Goal: Task Accomplishment & Management: Complete application form

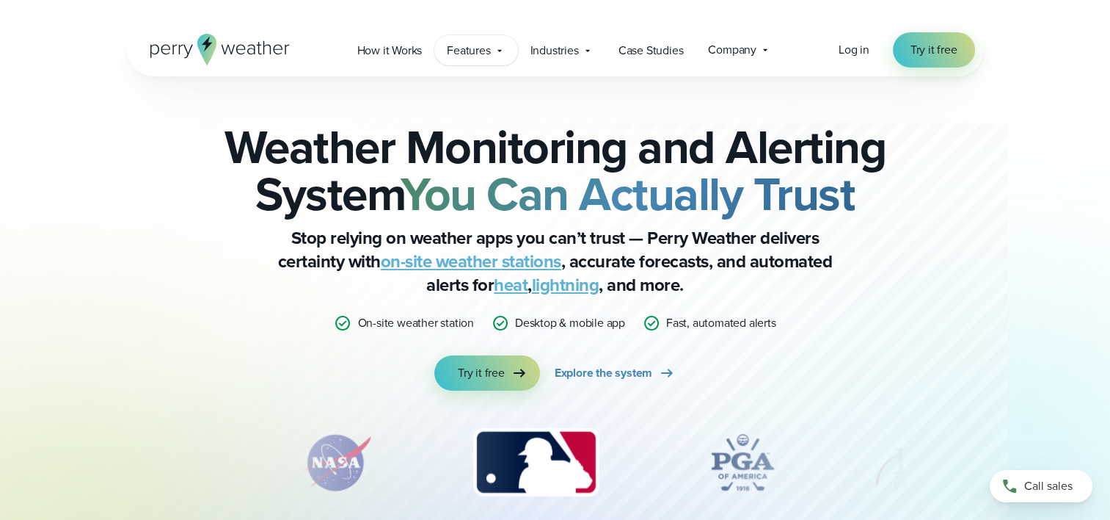
click at [500, 51] on icon at bounding box center [500, 50] width 4 height 2
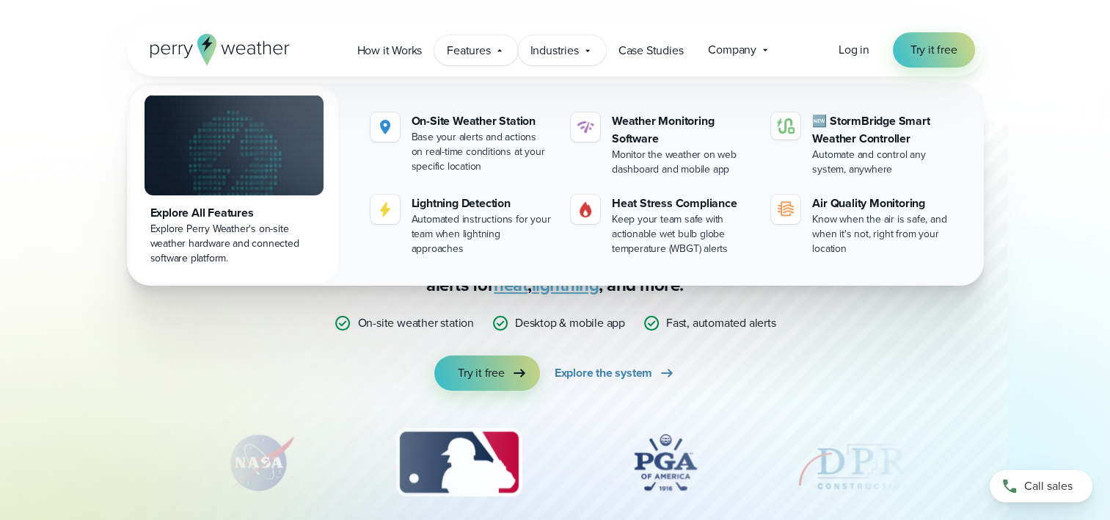
click at [578, 54] on span "Industries" at bounding box center [555, 51] width 48 height 18
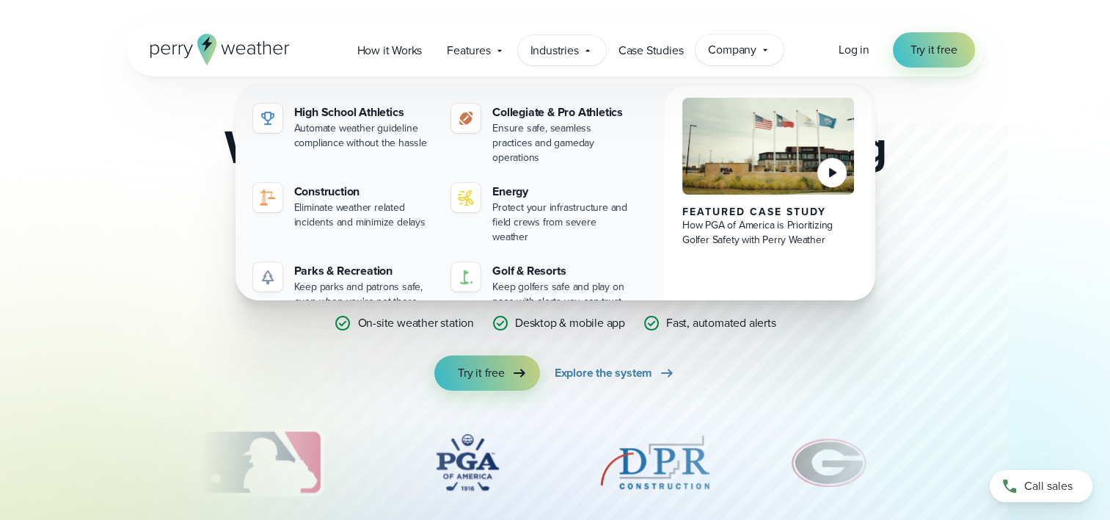
click at [760, 50] on icon at bounding box center [766, 50] width 12 height 12
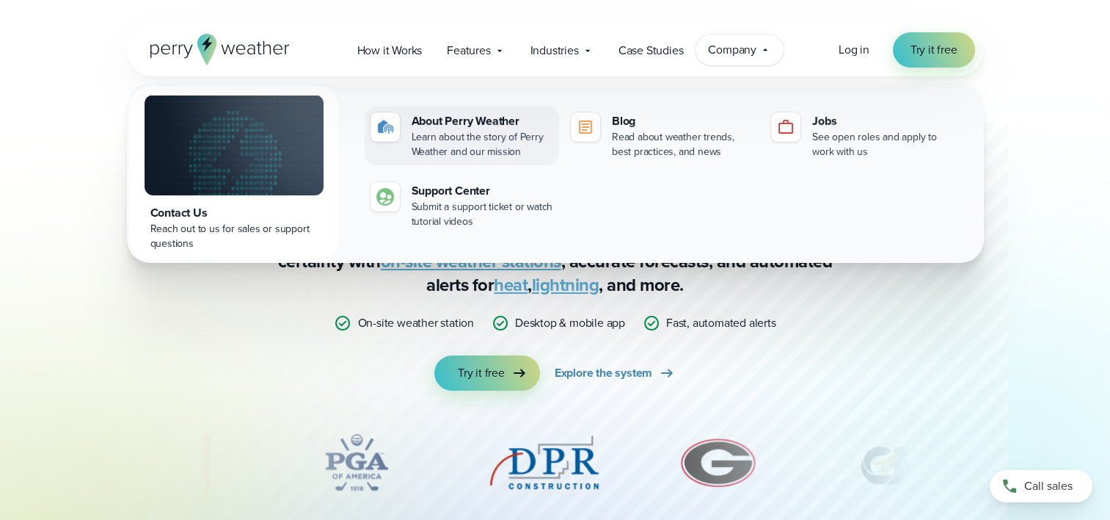
click at [467, 119] on div "About Perry Weather" at bounding box center [483, 121] width 142 height 18
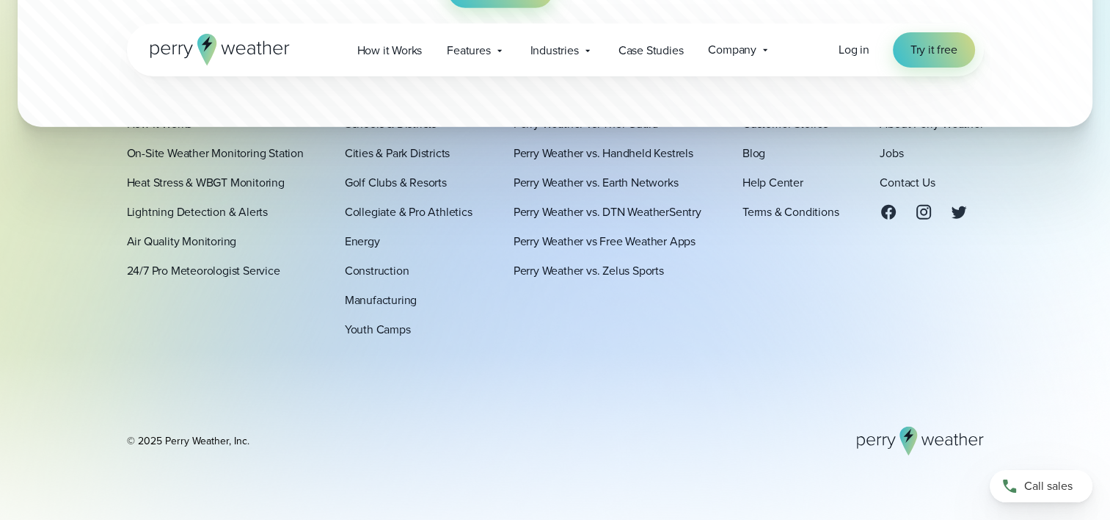
scroll to position [4287, 0]
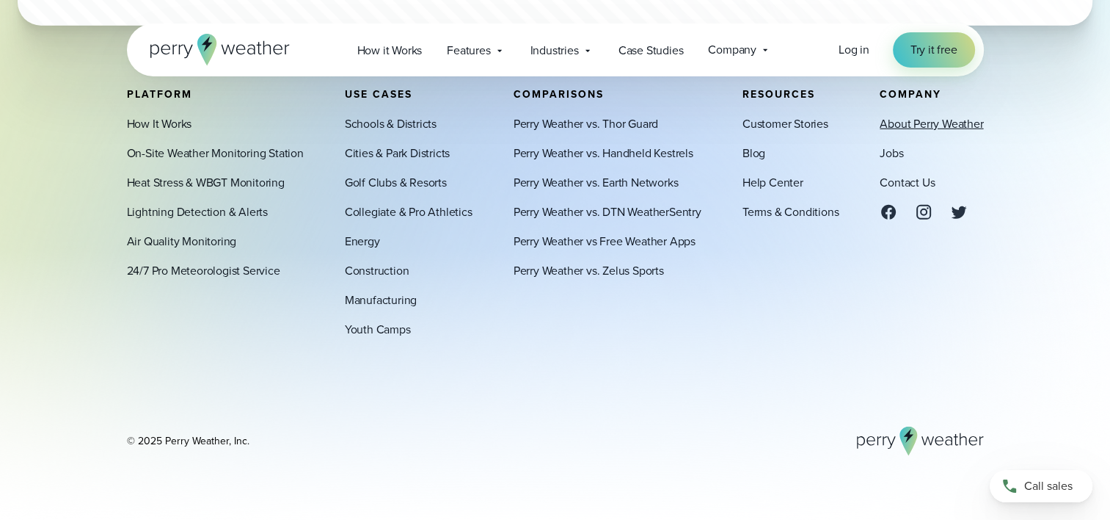
click at [930, 122] on link "About Perry Weather" at bounding box center [931, 123] width 103 height 18
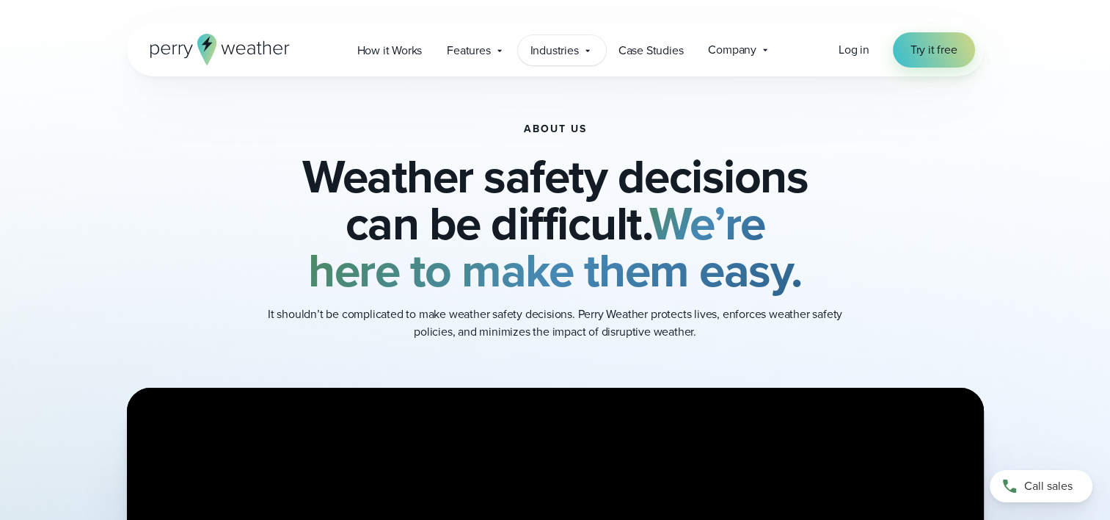
click at [592, 51] on icon at bounding box center [588, 51] width 12 height 12
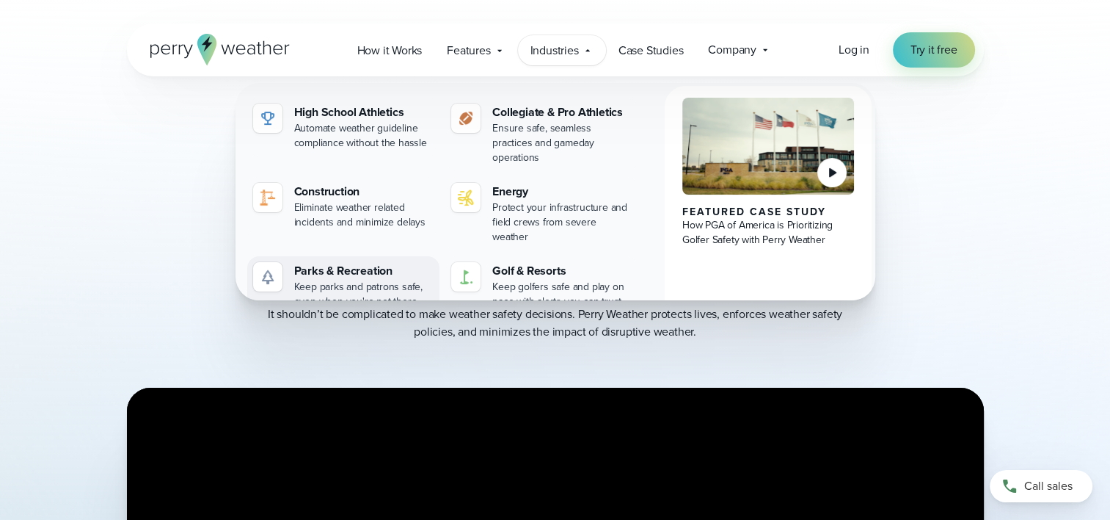
click at [361, 280] on div "Keep parks and patrons safe, even when you're not there" at bounding box center [364, 294] width 140 height 29
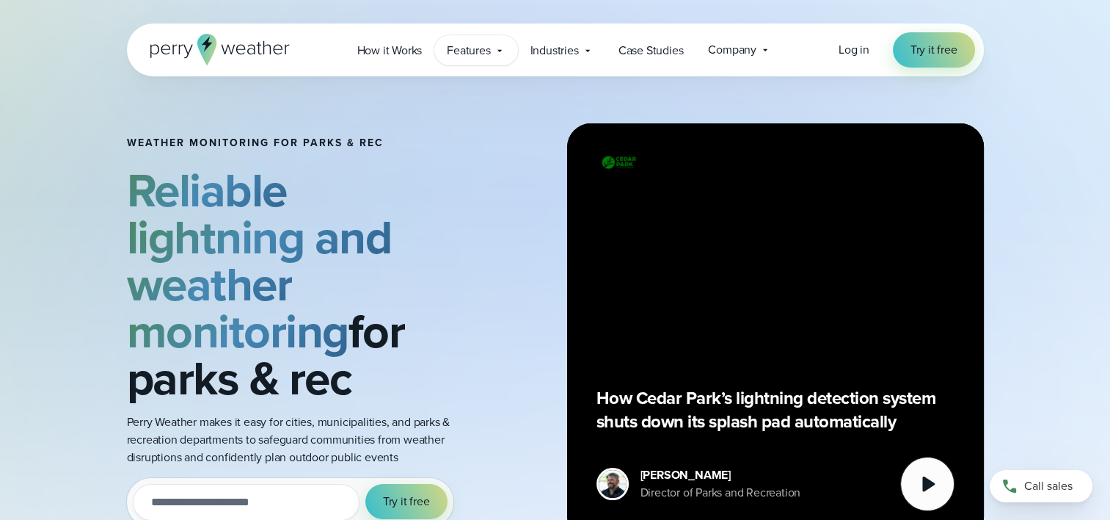
click at [502, 46] on icon at bounding box center [500, 51] width 12 height 12
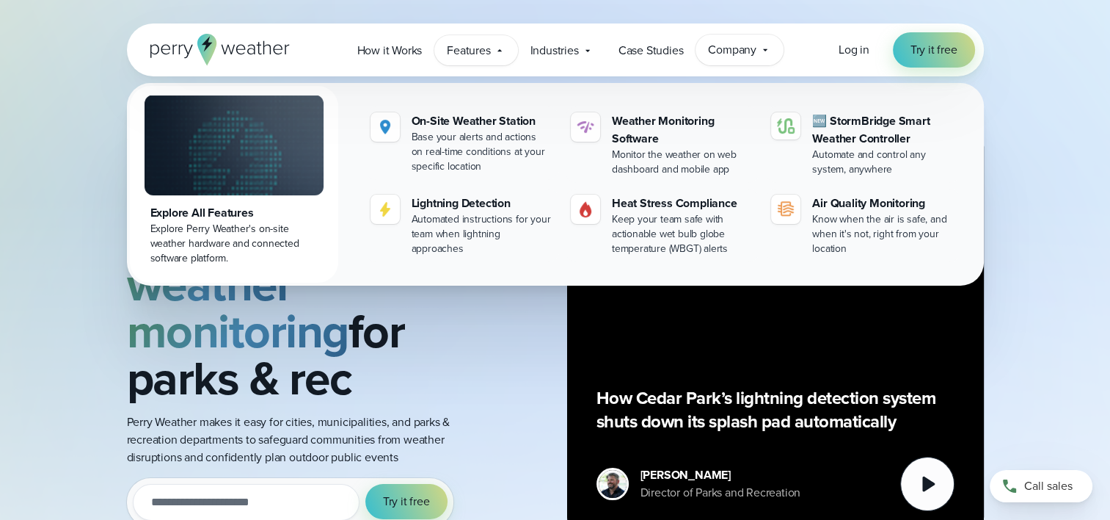
click at [772, 50] on div "Company Contact Us Reach out to us for sales or support questions" at bounding box center [740, 49] width 88 height 31
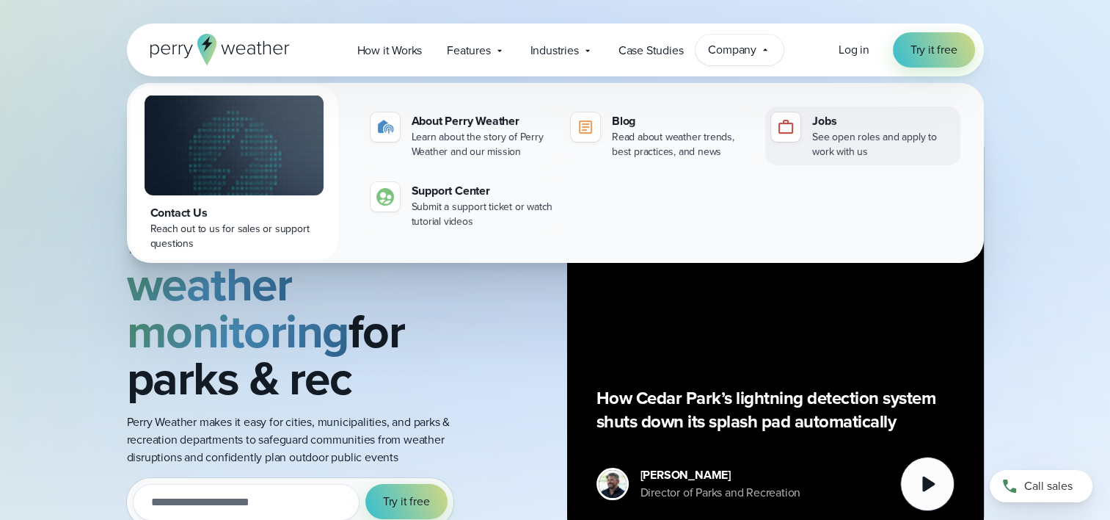
click at [811, 137] on link "Jobs See open roles and apply to work with us" at bounding box center [862, 135] width 194 height 59
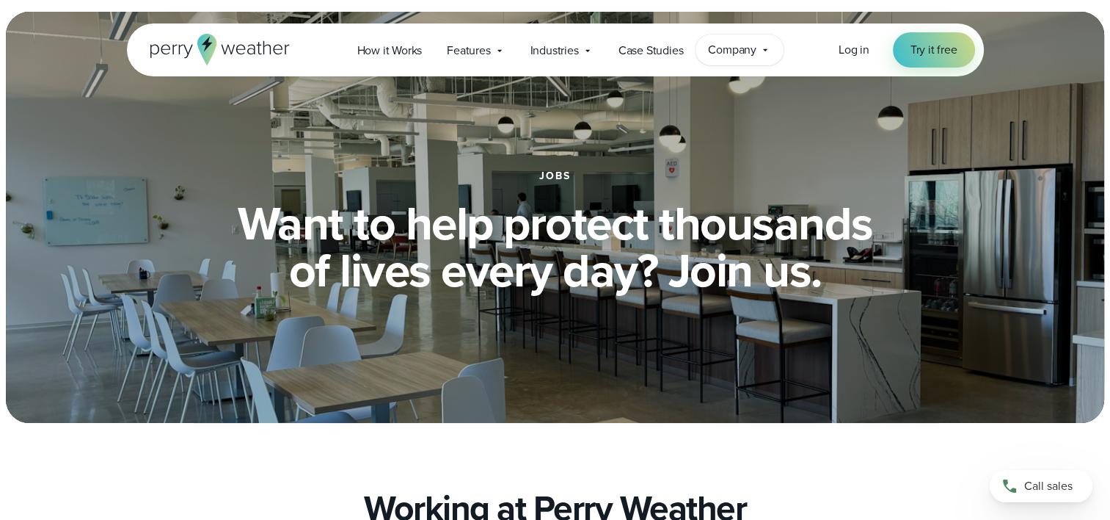
click at [763, 49] on icon at bounding box center [766, 50] width 12 height 12
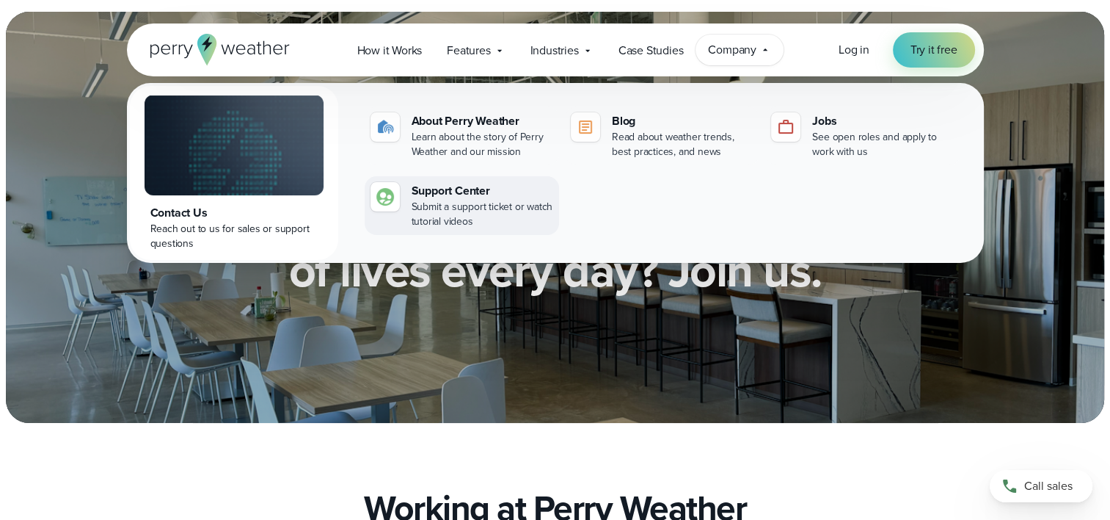
click at [456, 194] on div "Support Center" at bounding box center [483, 191] width 142 height 18
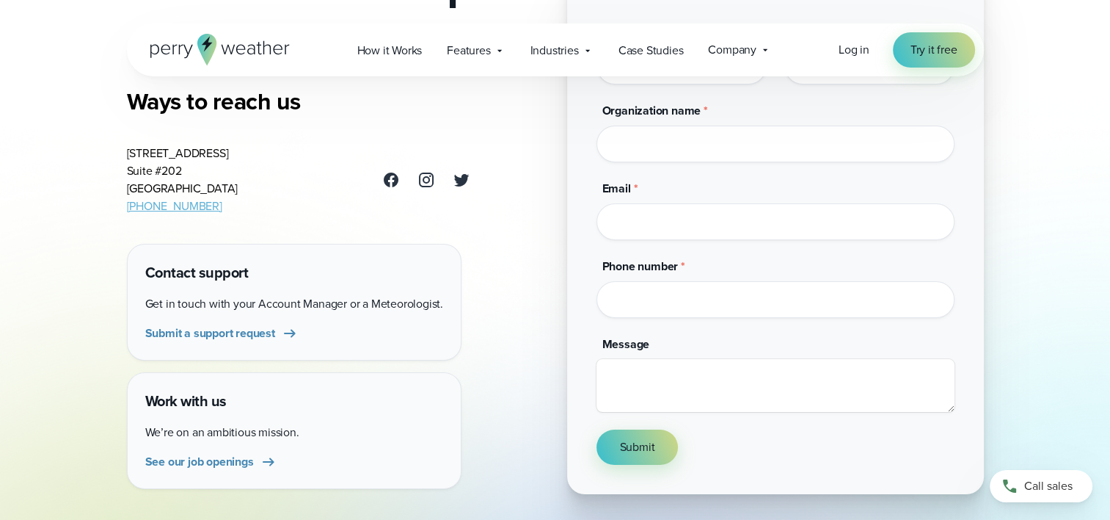
scroll to position [73, 0]
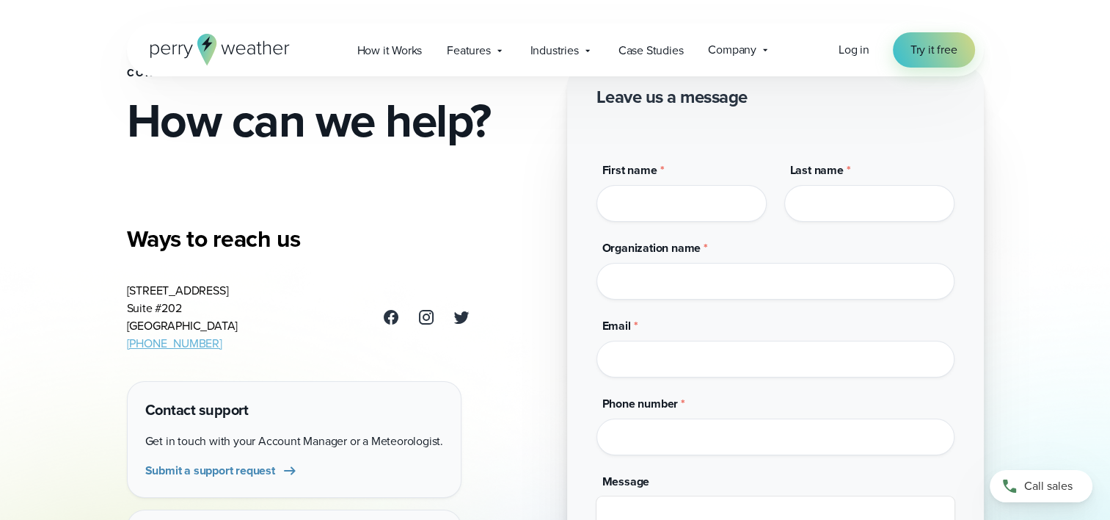
click at [675, 210] on input "First name *" at bounding box center [682, 203] width 170 height 37
type input "*****"
type input "**********"
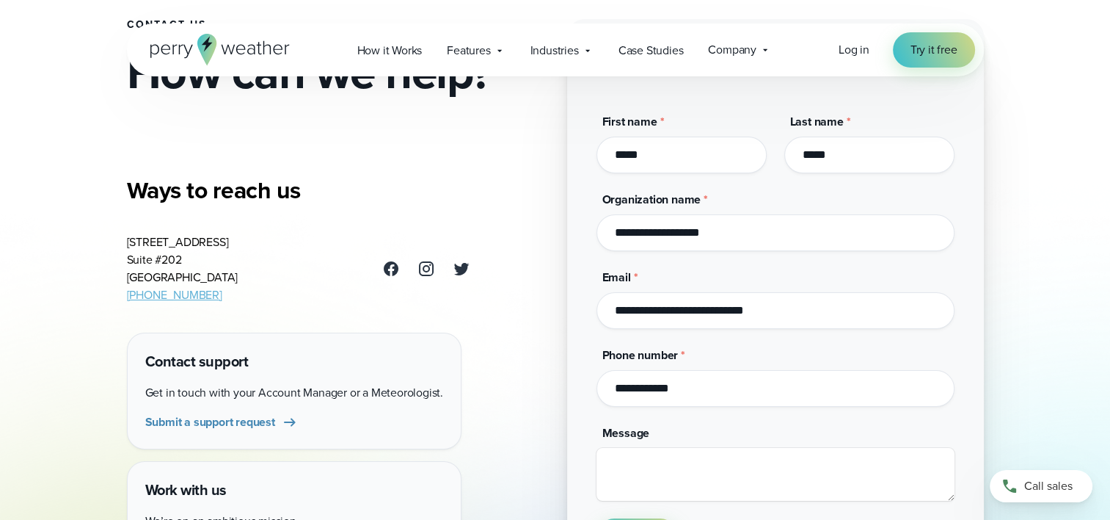
scroll to position [220, 0]
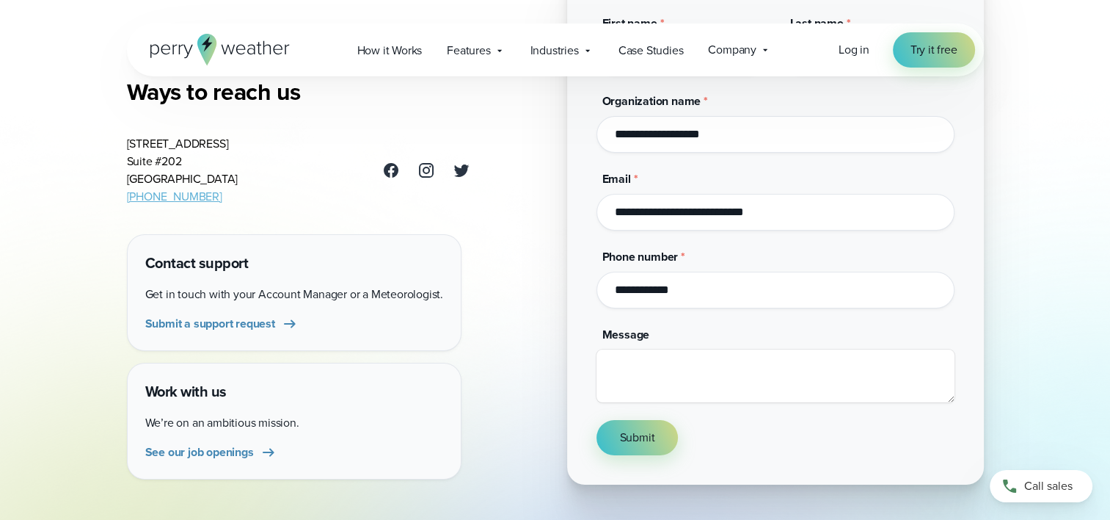
click at [707, 282] on input "**********" at bounding box center [776, 290] width 358 height 37
type input "**********"
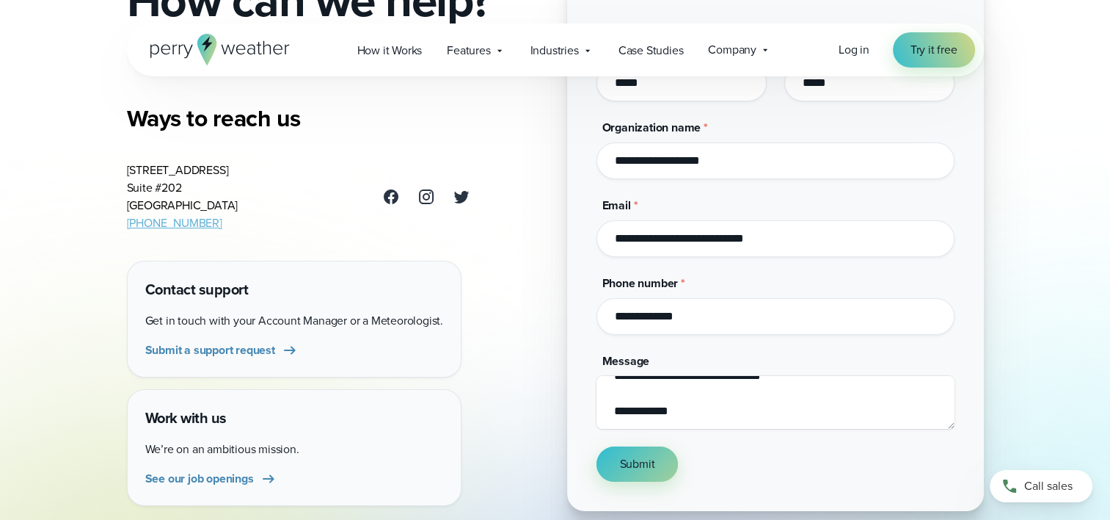
scroll to position [294, 0]
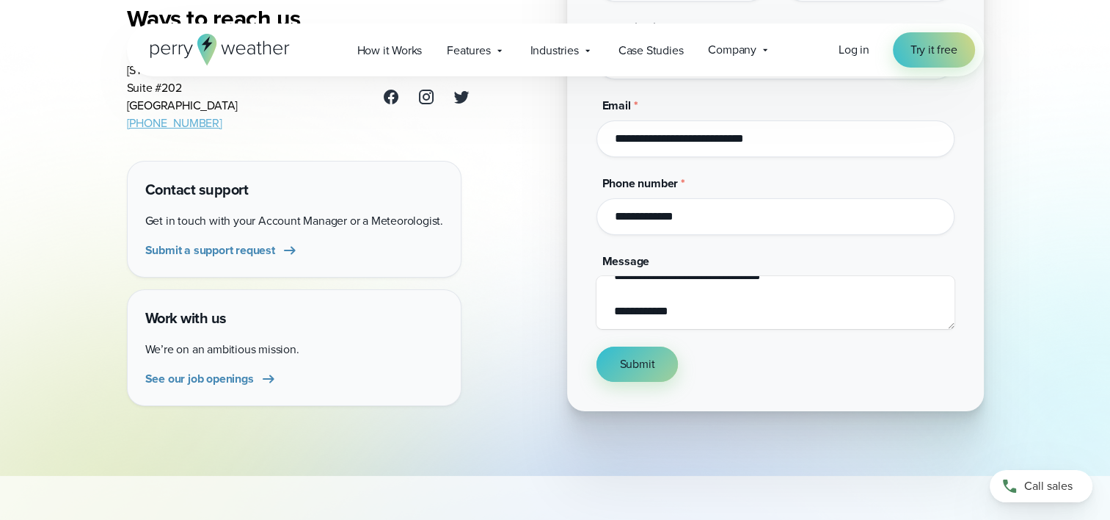
type textarea "**********"
click at [628, 361] on span "Submit" at bounding box center [637, 364] width 35 height 18
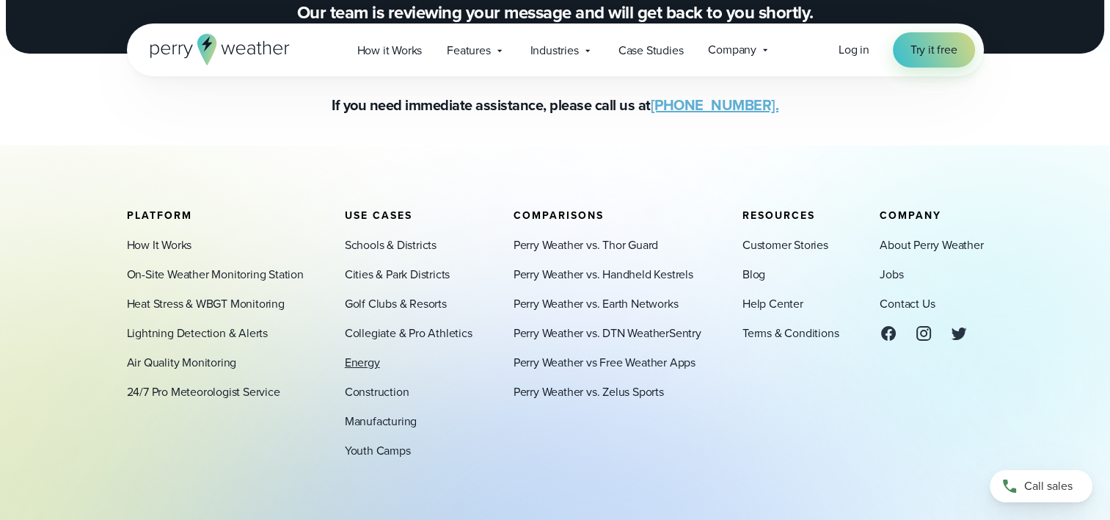
scroll to position [220, 0]
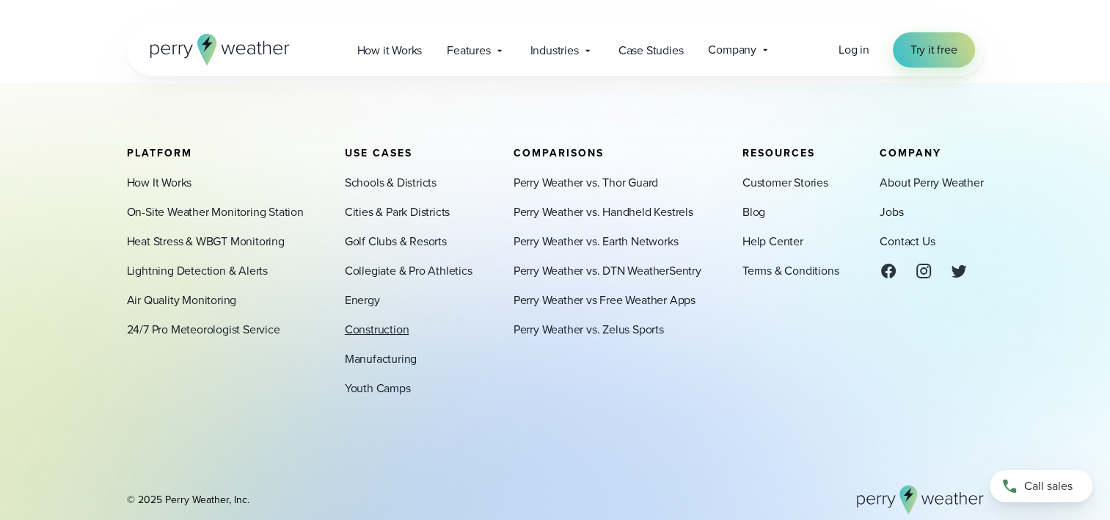
click at [379, 329] on link "Construction" at bounding box center [377, 330] width 65 height 18
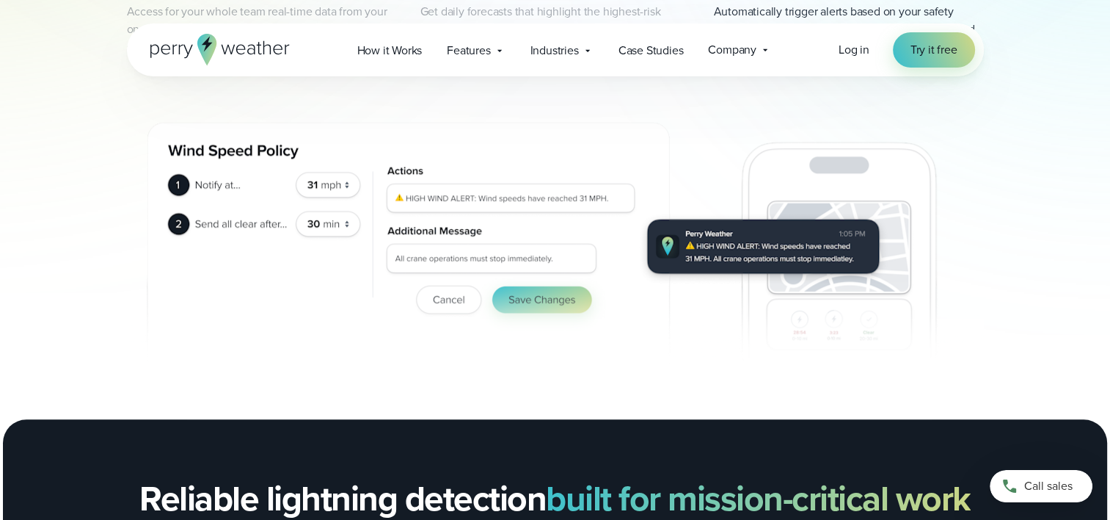
scroll to position [881, 0]
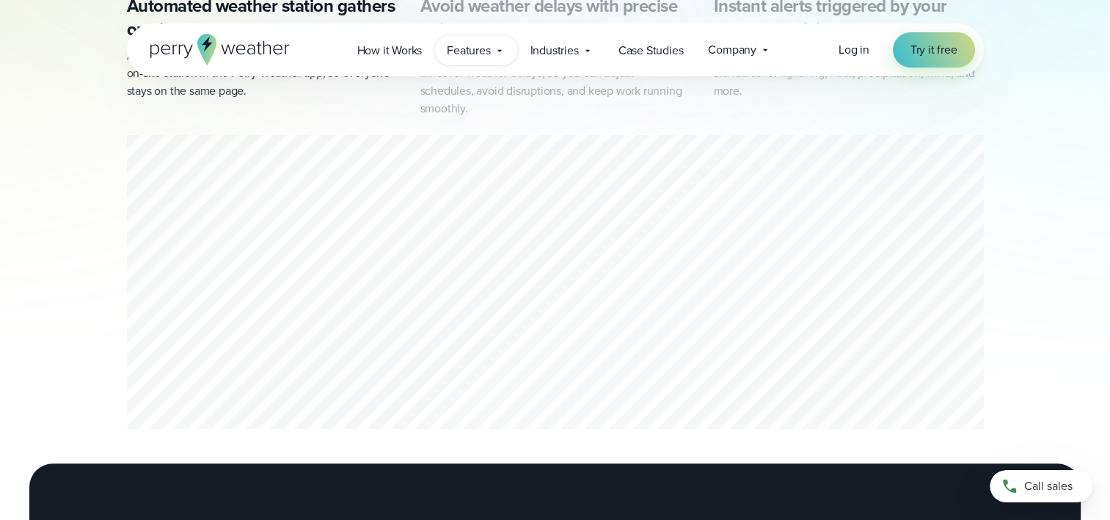
click at [498, 48] on icon at bounding box center [500, 51] width 12 height 12
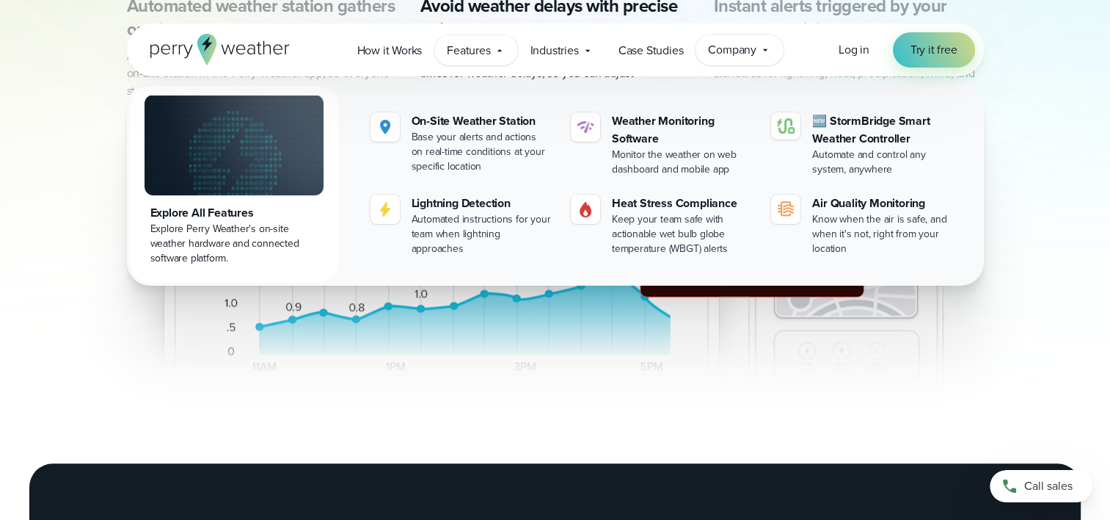
click at [763, 46] on icon at bounding box center [766, 50] width 12 height 12
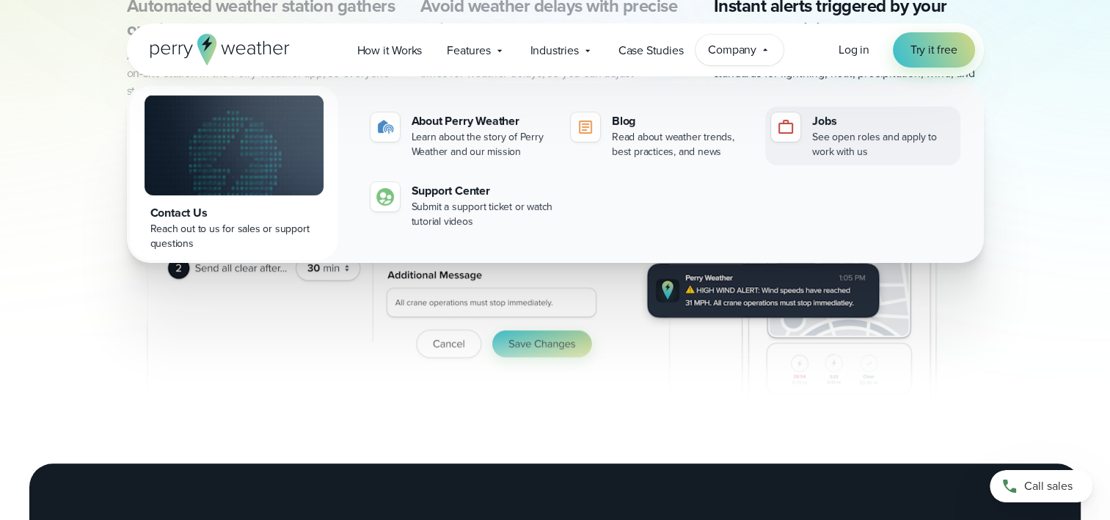
click at [825, 130] on div "See open roles and apply to work with us" at bounding box center [883, 144] width 142 height 29
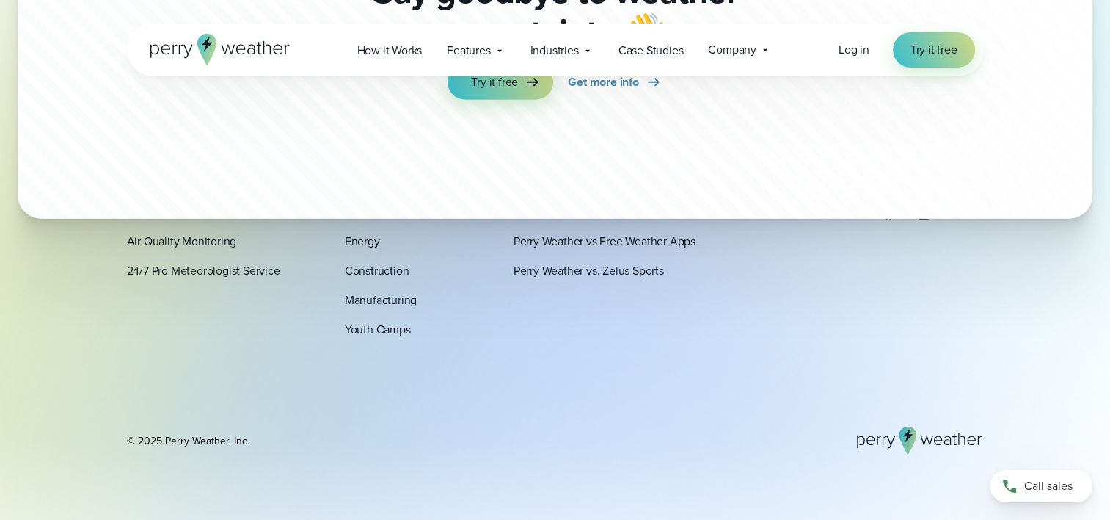
scroll to position [3890, 0]
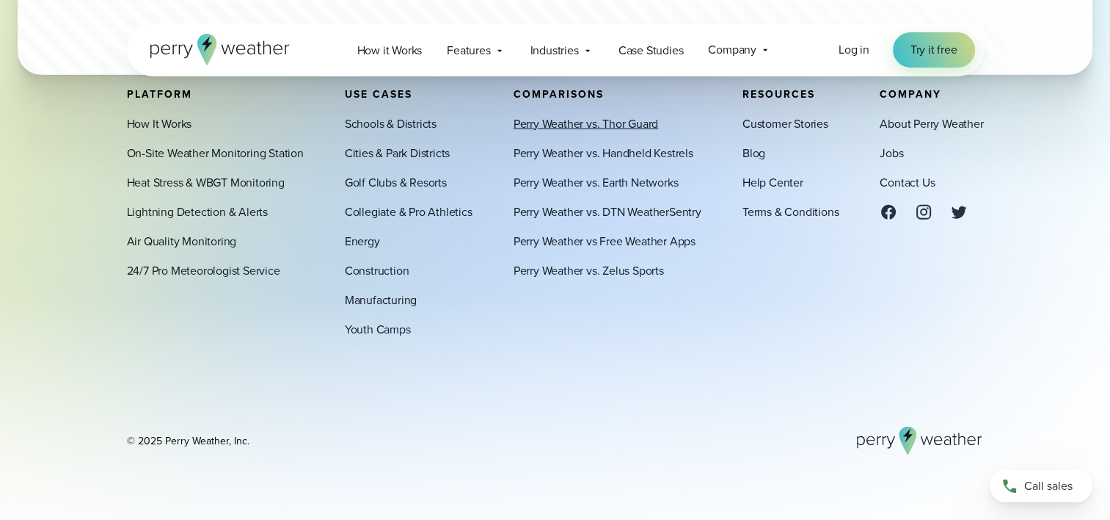
click at [577, 123] on link "Perry Weather vs. Thor Guard" at bounding box center [586, 123] width 145 height 18
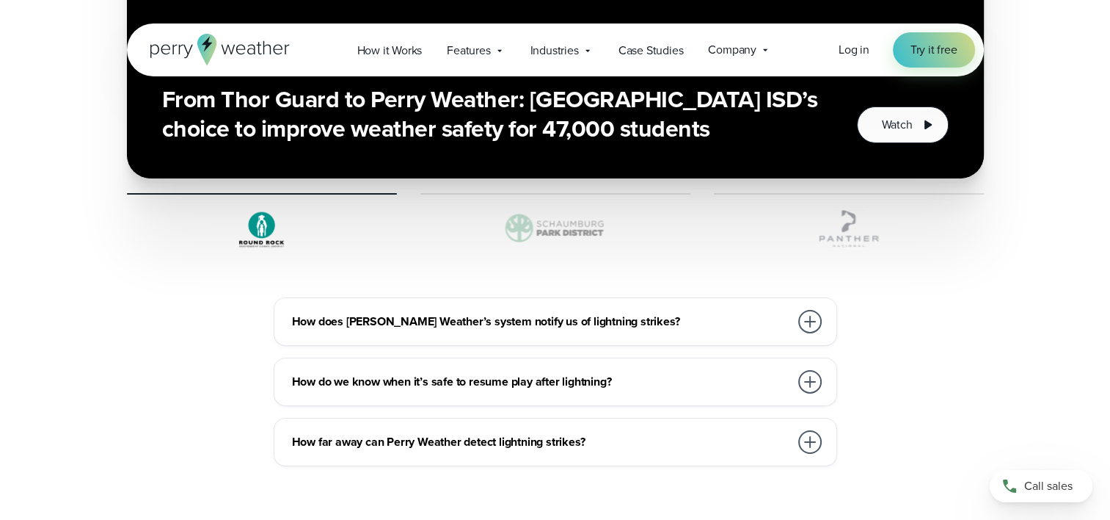
scroll to position [5137, 0]
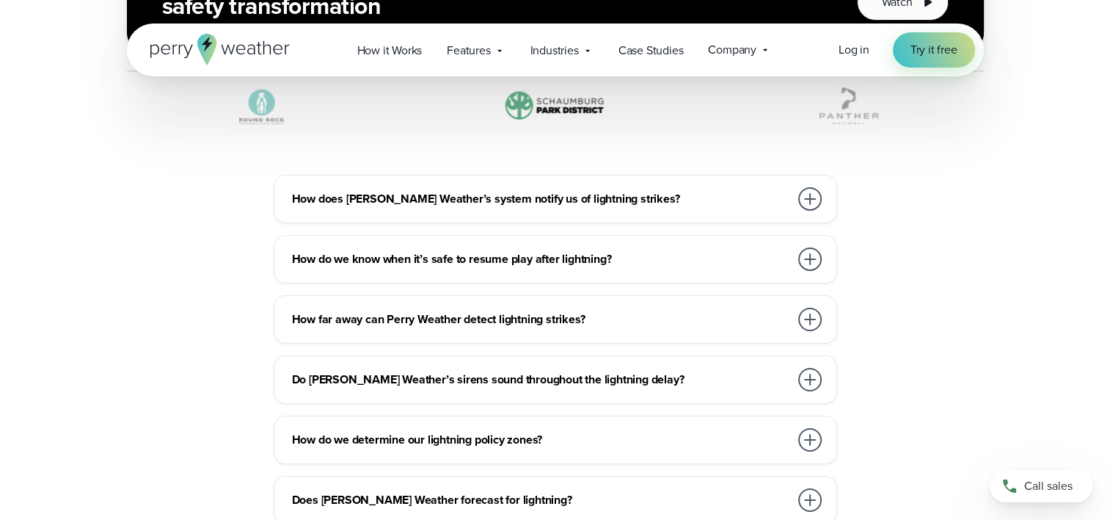
click at [807, 307] on div at bounding box center [809, 318] width 23 height 23
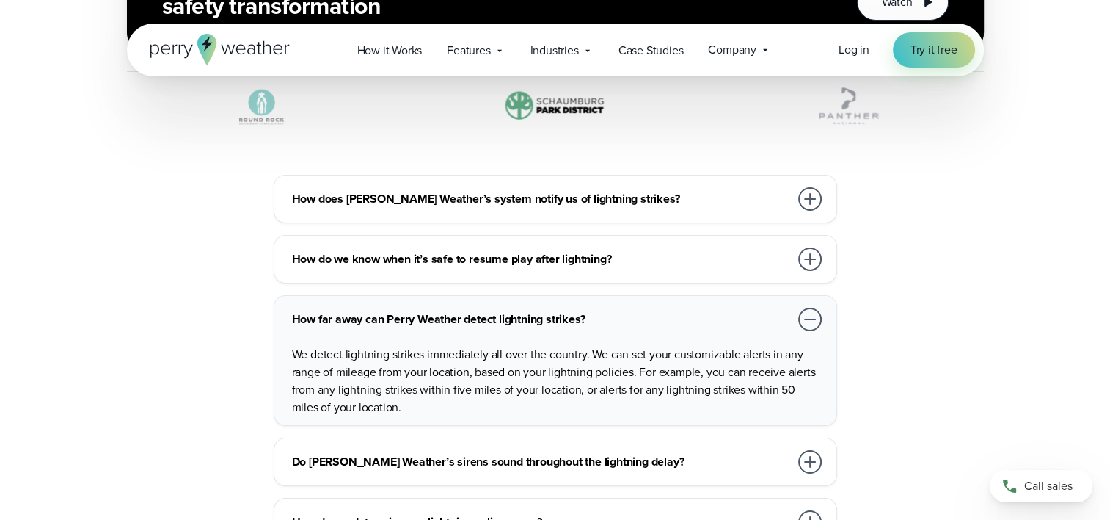
click at [804, 307] on div at bounding box center [809, 318] width 23 height 23
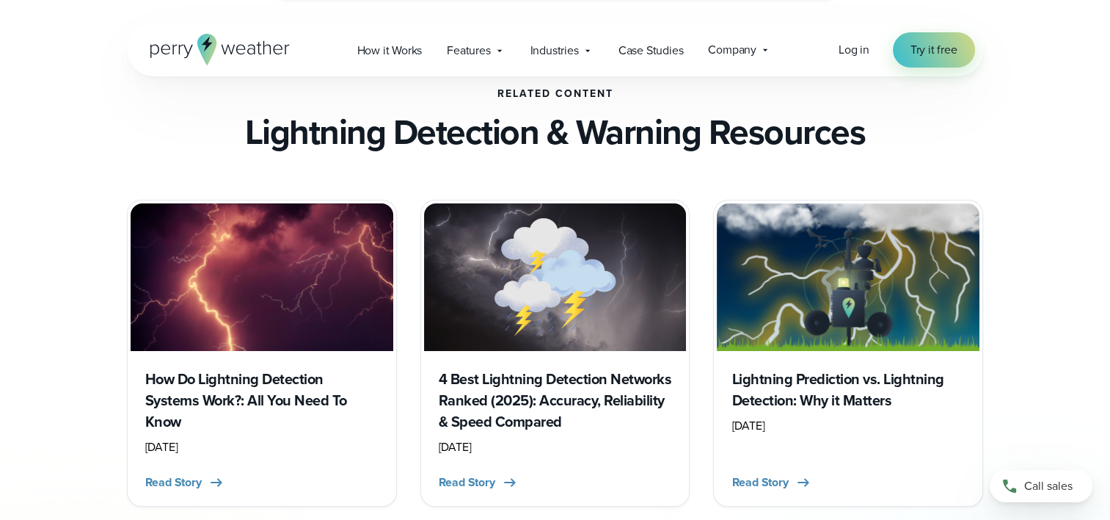
scroll to position [5651, 0]
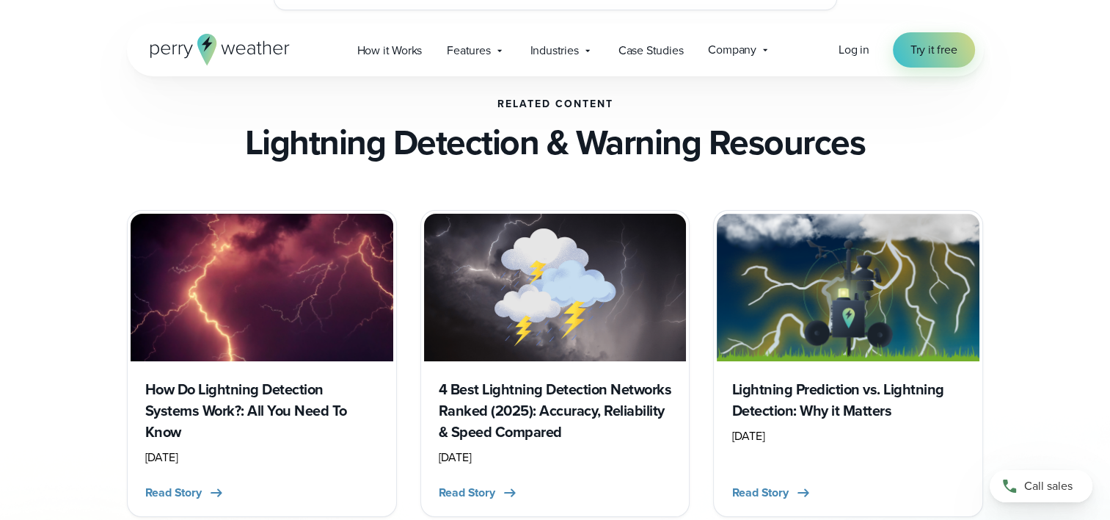
click at [543, 379] on h3 "4 Best Lightning Detection Networks Ranked (2025): Accuracy, Reliability & Spee…" at bounding box center [555, 411] width 233 height 64
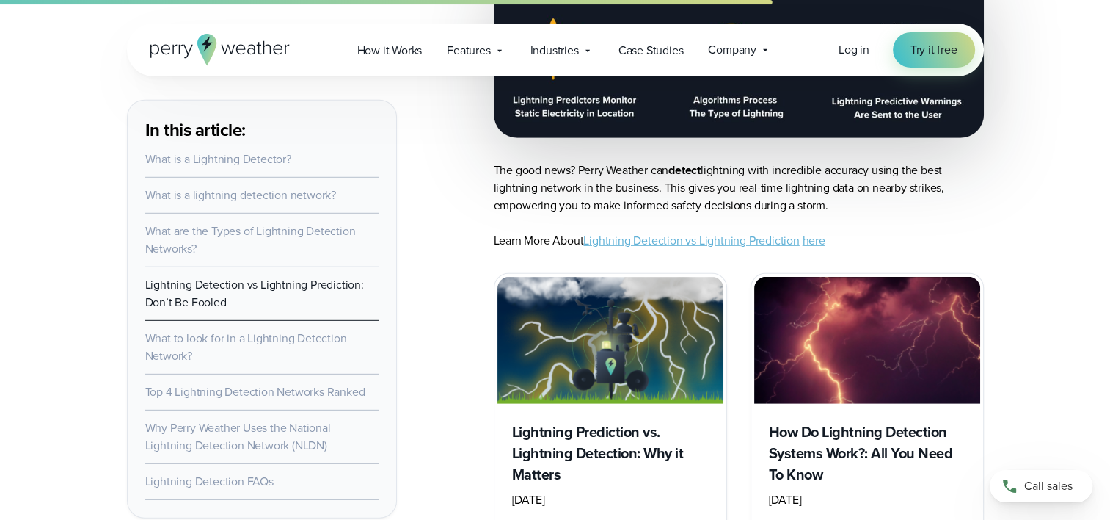
scroll to position [4330, 0]
